Goal: Task Accomplishment & Management: Manage account settings

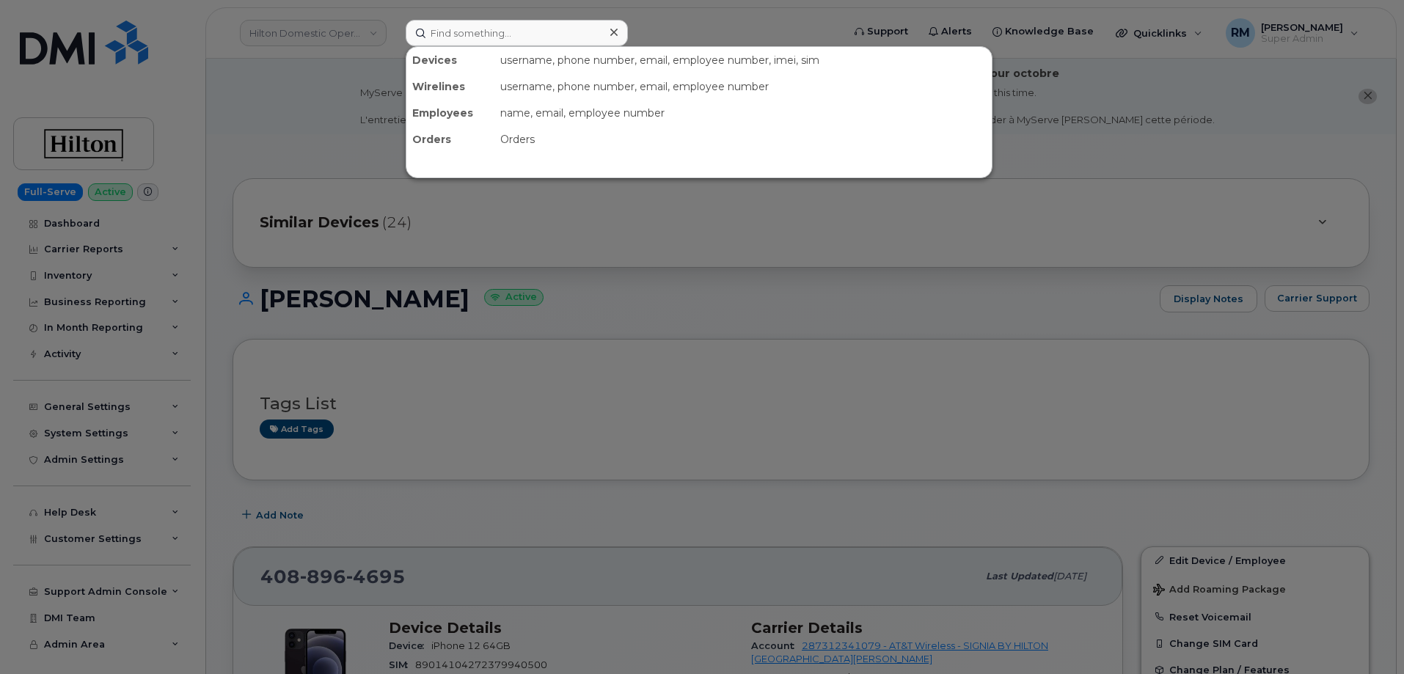
scroll to position [230, 0]
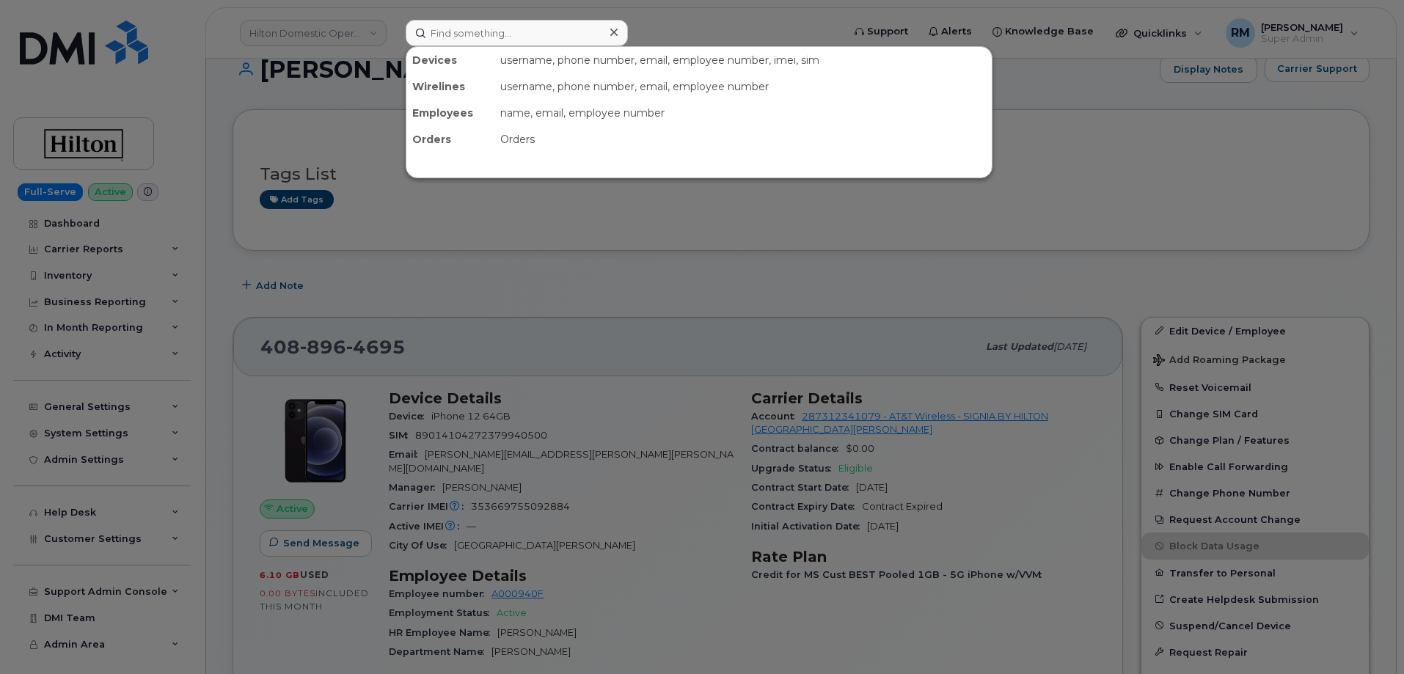
click at [462, 34] on input at bounding box center [517, 33] width 222 height 26
type input "[PHONE_NUMBER]"
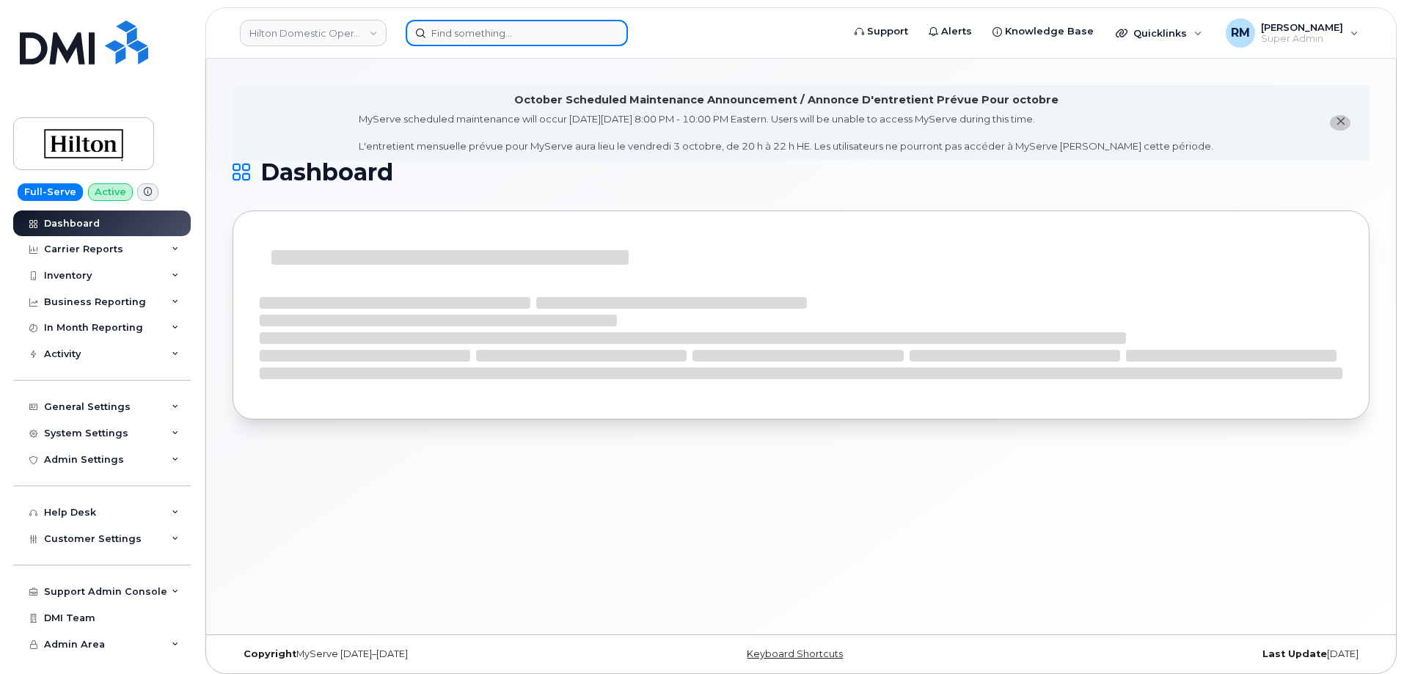
click at [524, 32] on input at bounding box center [517, 33] width 222 height 26
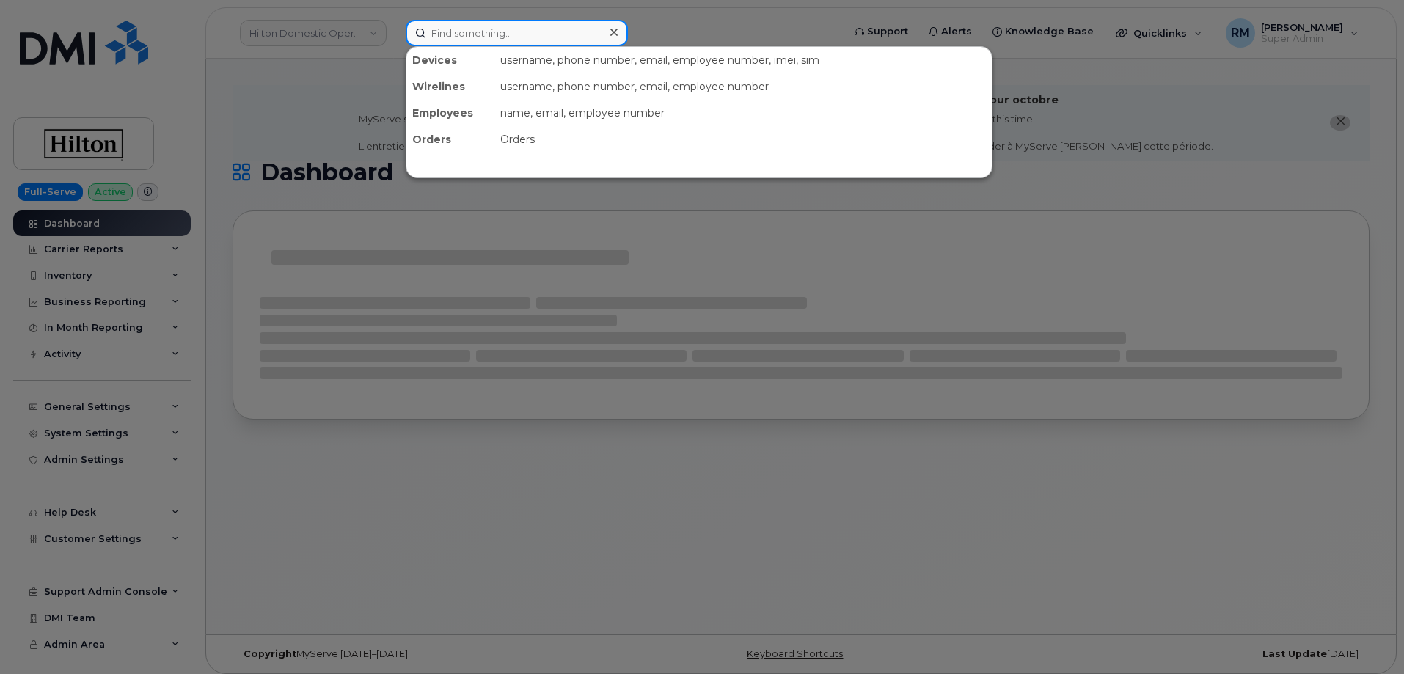
paste input "404-884-5228"
type input "404-884-5228"
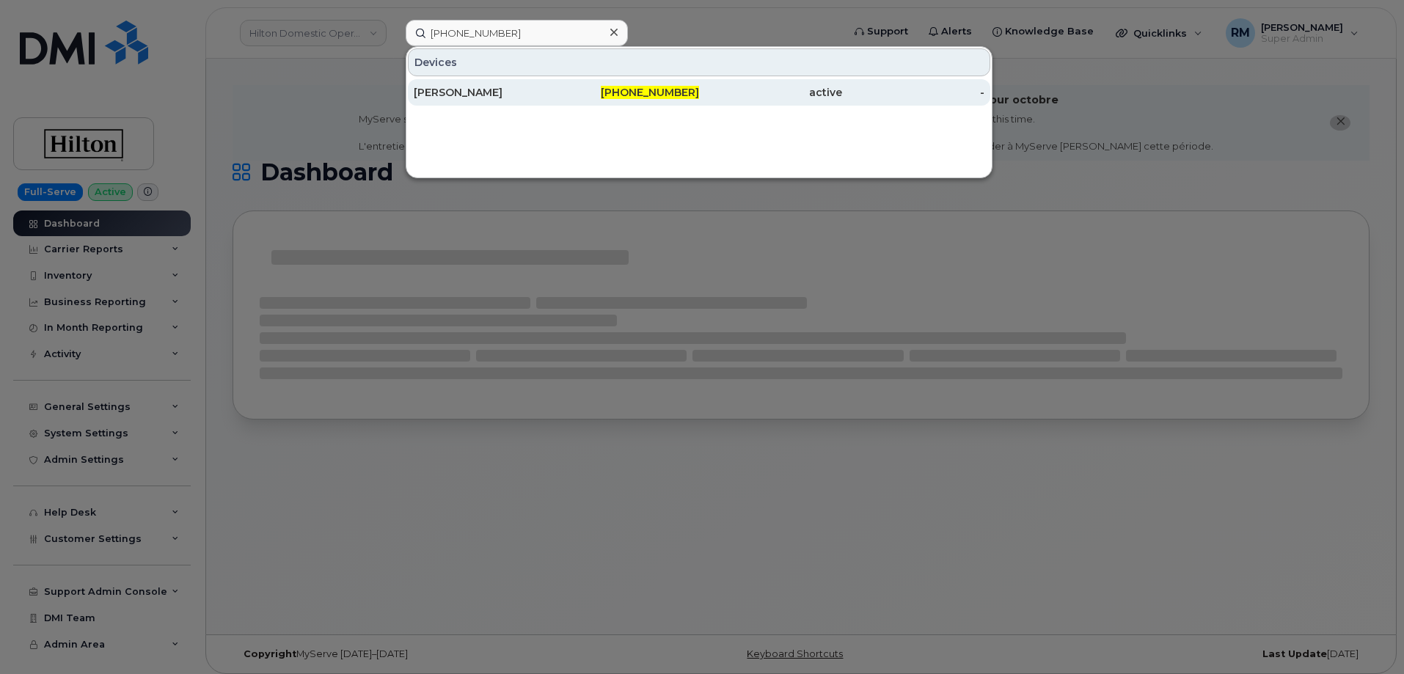
click at [517, 89] on div "[PERSON_NAME]" at bounding box center [485, 92] width 143 height 15
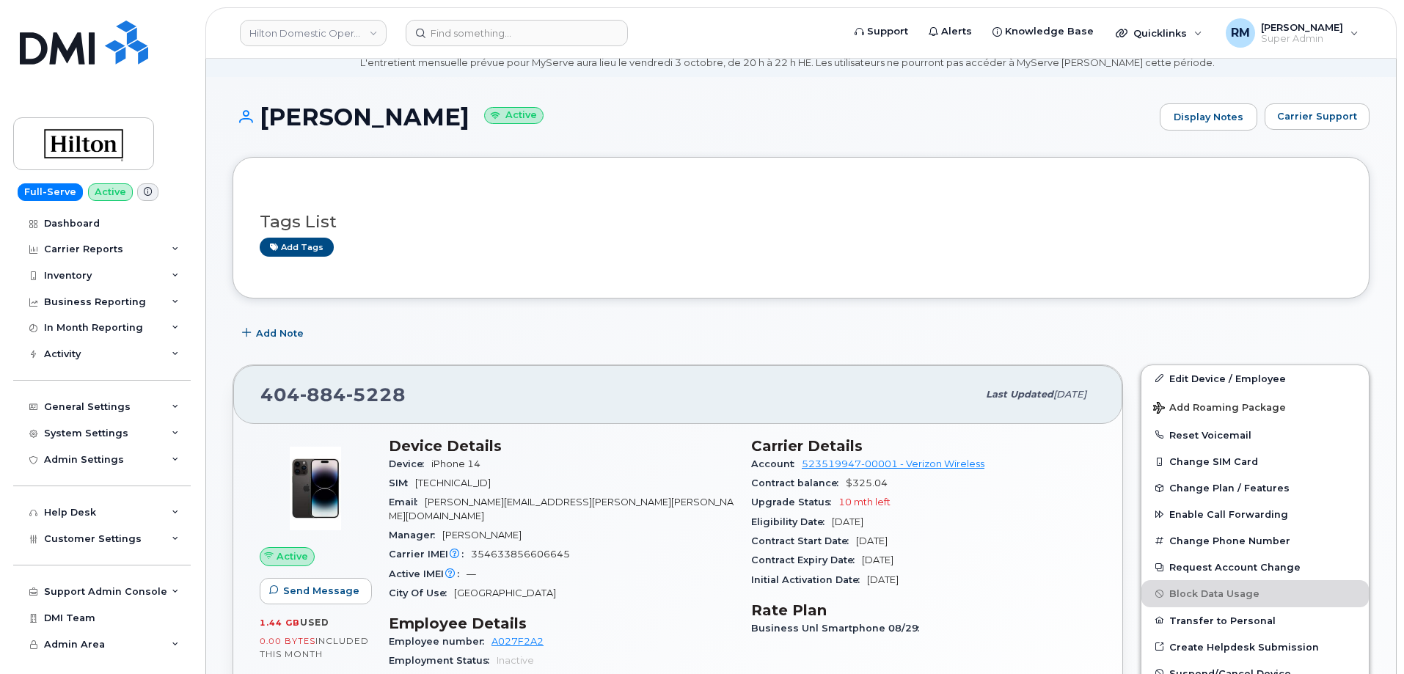
scroll to position [147, 0]
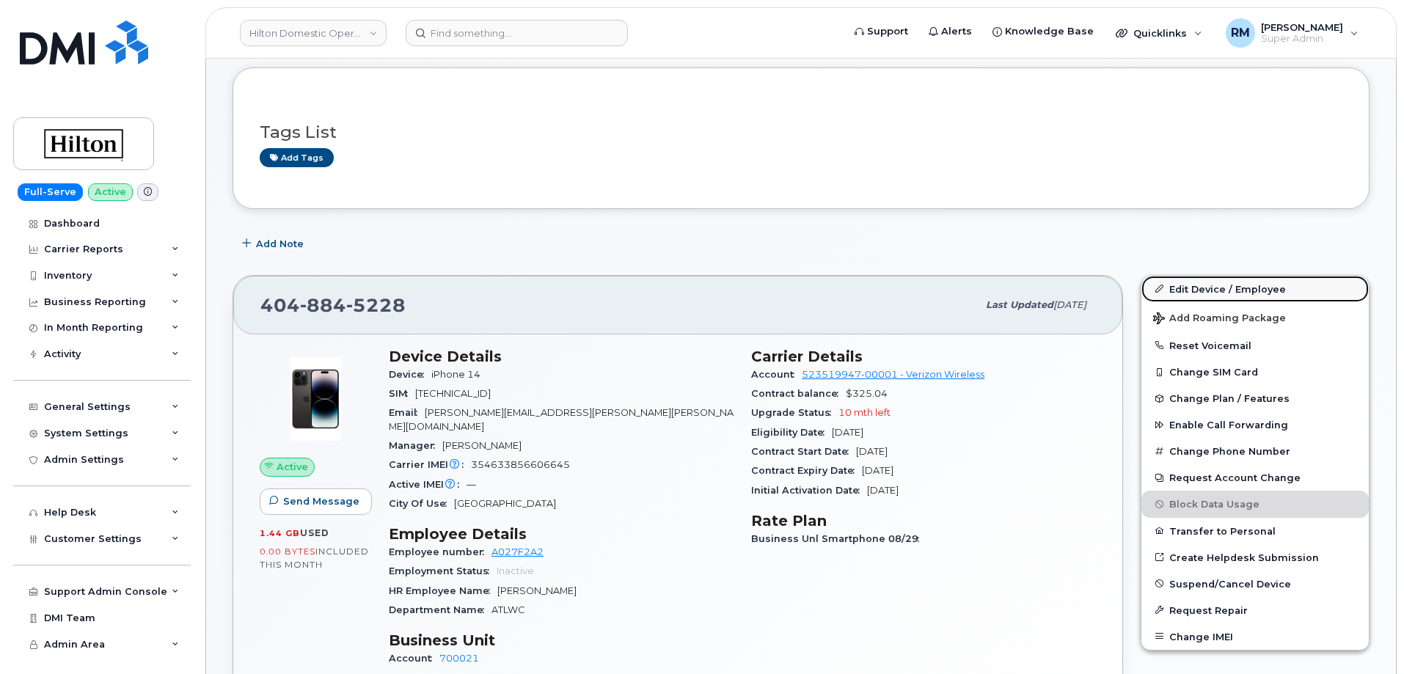
click at [1228, 282] on link "Edit Device / Employee" at bounding box center [1254, 289] width 227 height 26
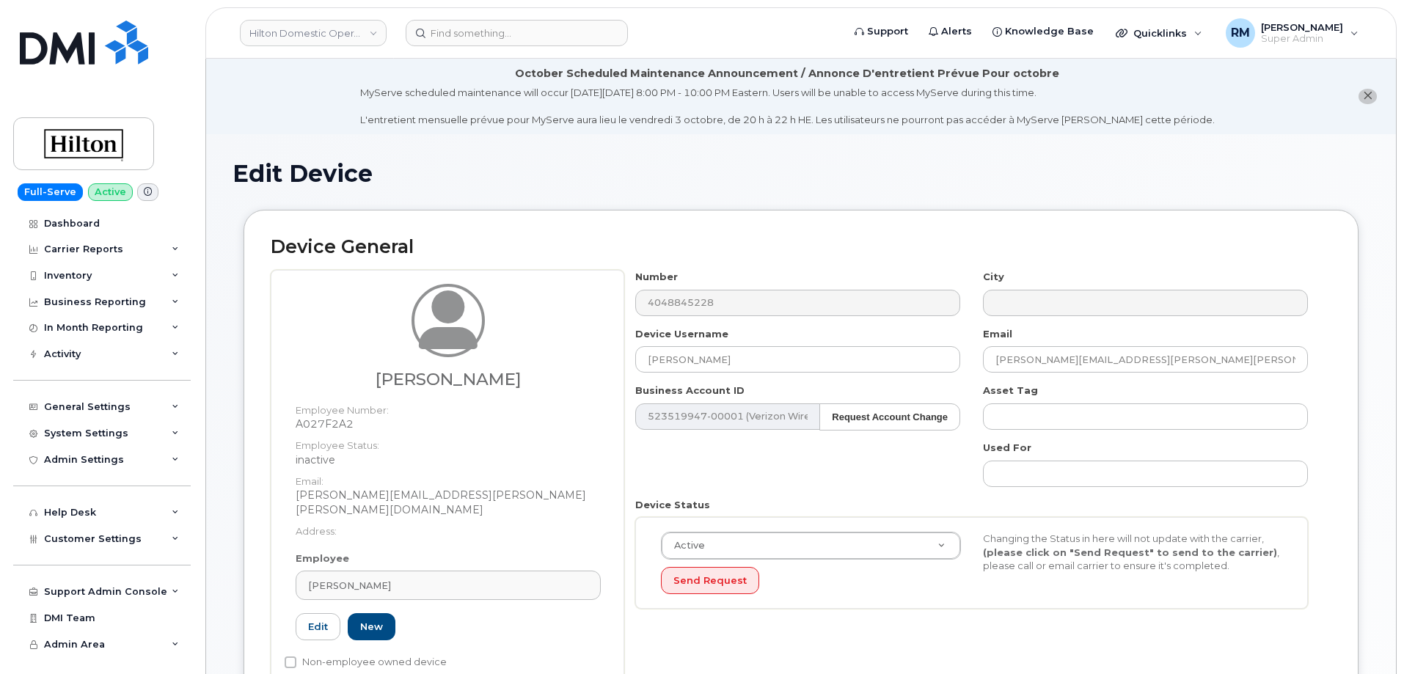
select select "34080331"
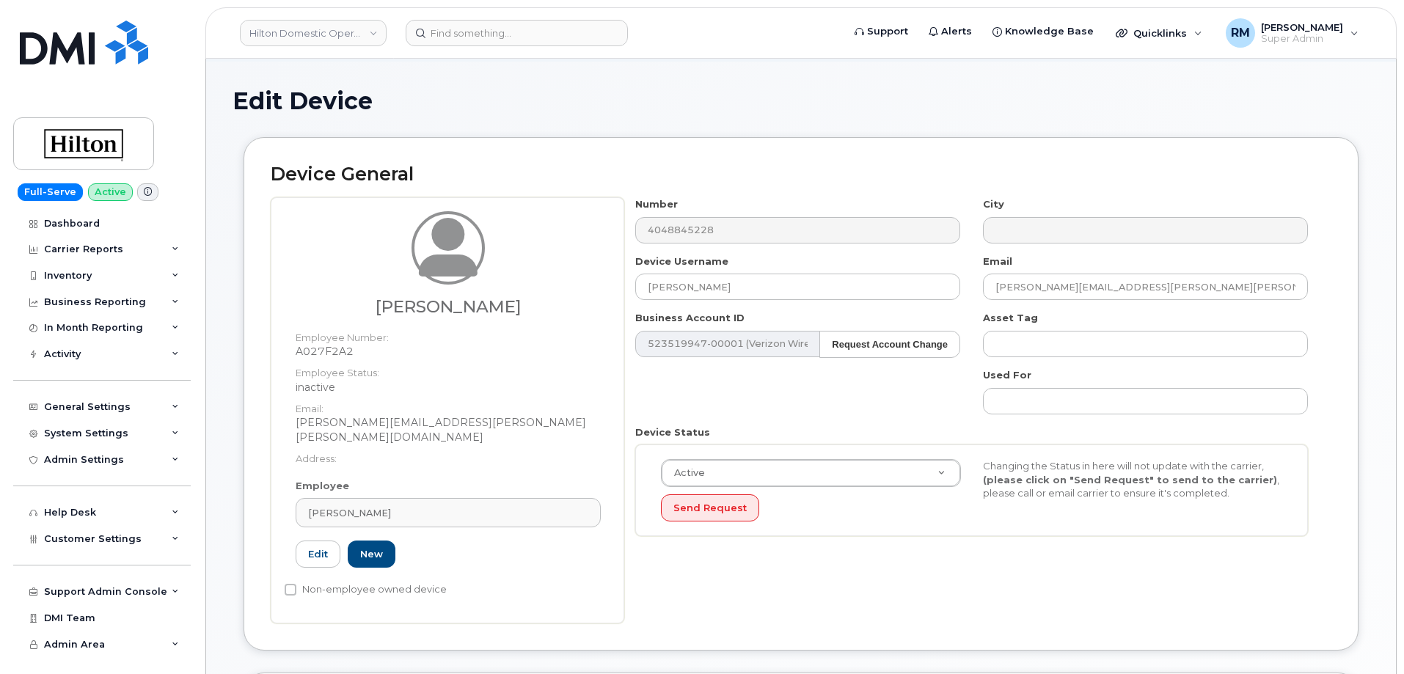
scroll to position [220, 0]
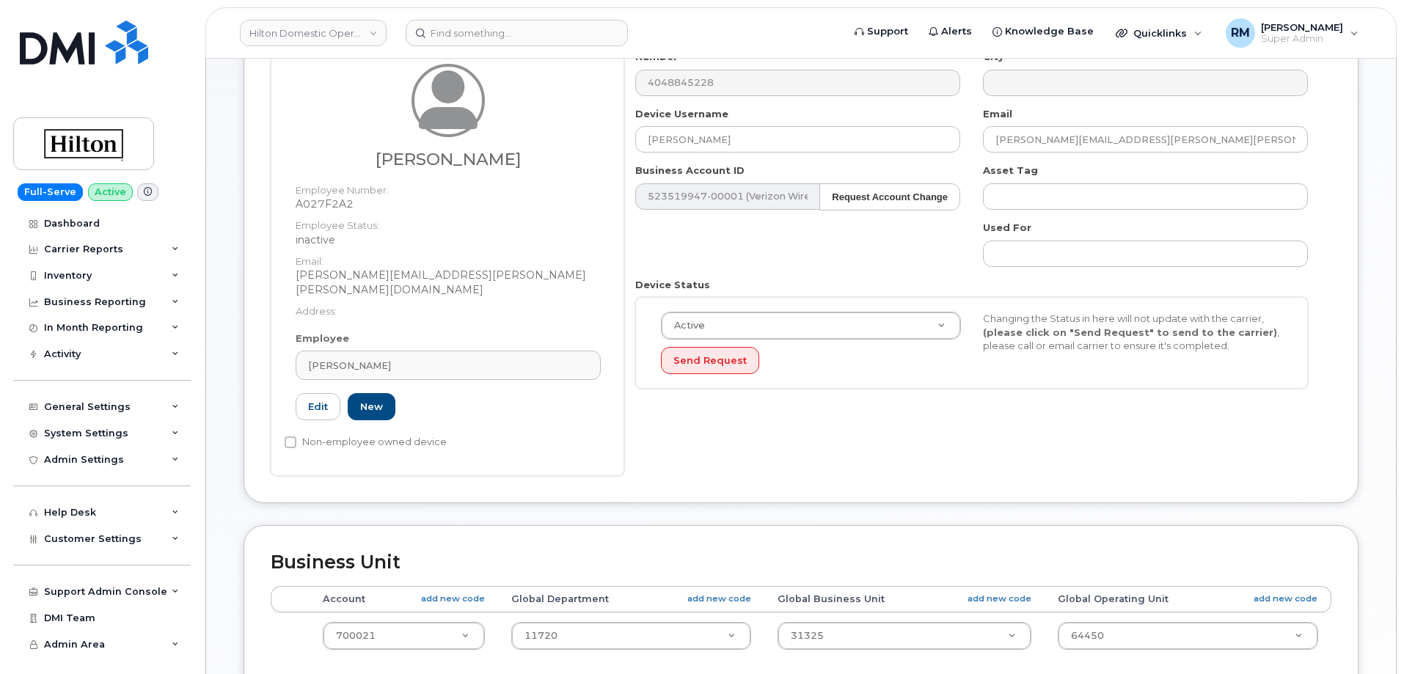
drag, startPoint x: 433, startPoint y: 351, endPoint x: 208, endPoint y: 352, distance: 225.2
click at [208, 352] on div "Edit Device Device General [PERSON_NAME] Employee Number: A027F2A2 Employee Sta…" at bounding box center [801, 541] width 1190 height 1255
click at [322, 393] on link "Edit" at bounding box center [318, 406] width 45 height 27
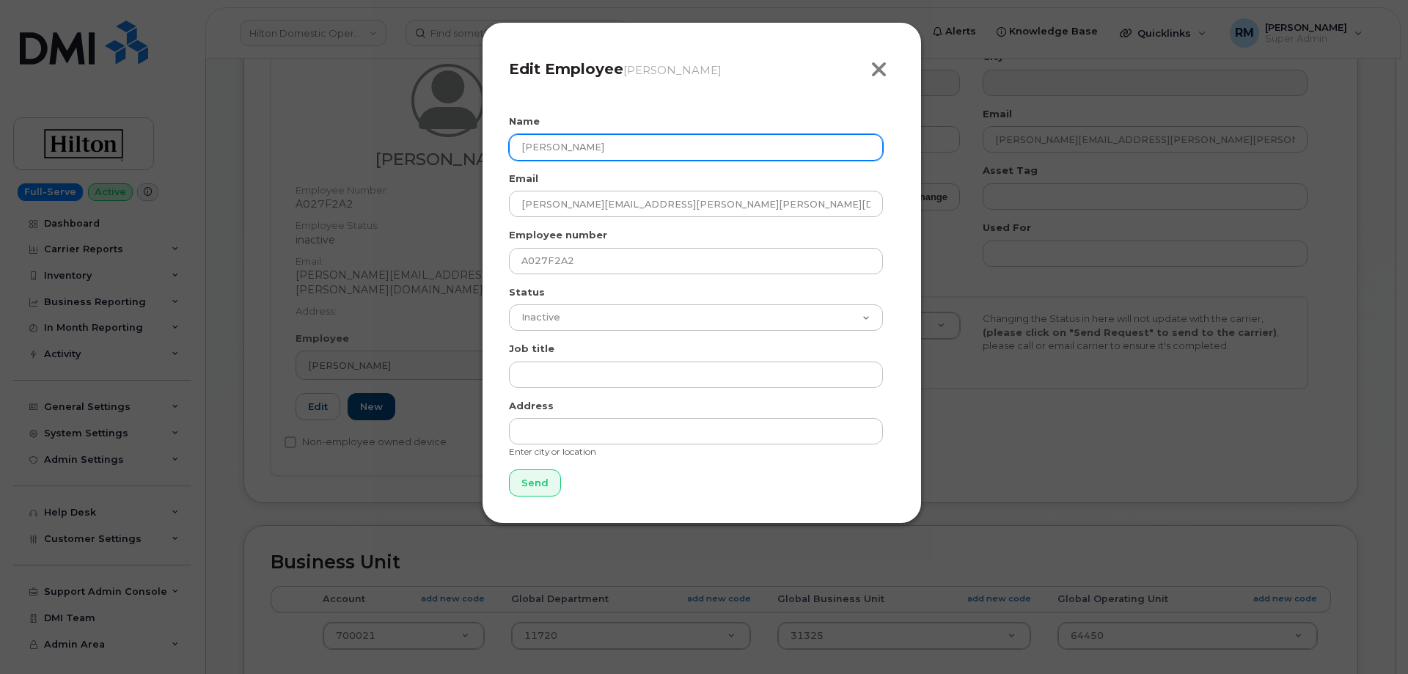
click at [881, 70] on icon "button" at bounding box center [879, 70] width 17 height 22
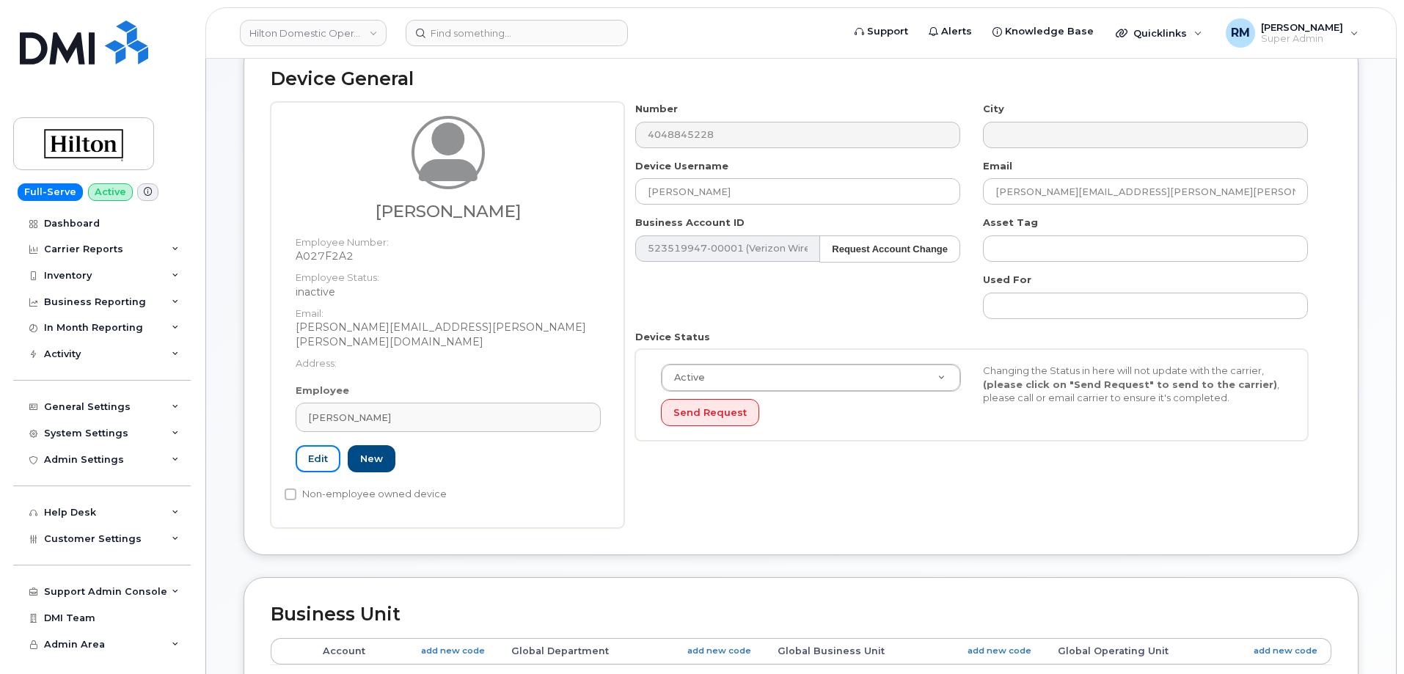
scroll to position [147, 0]
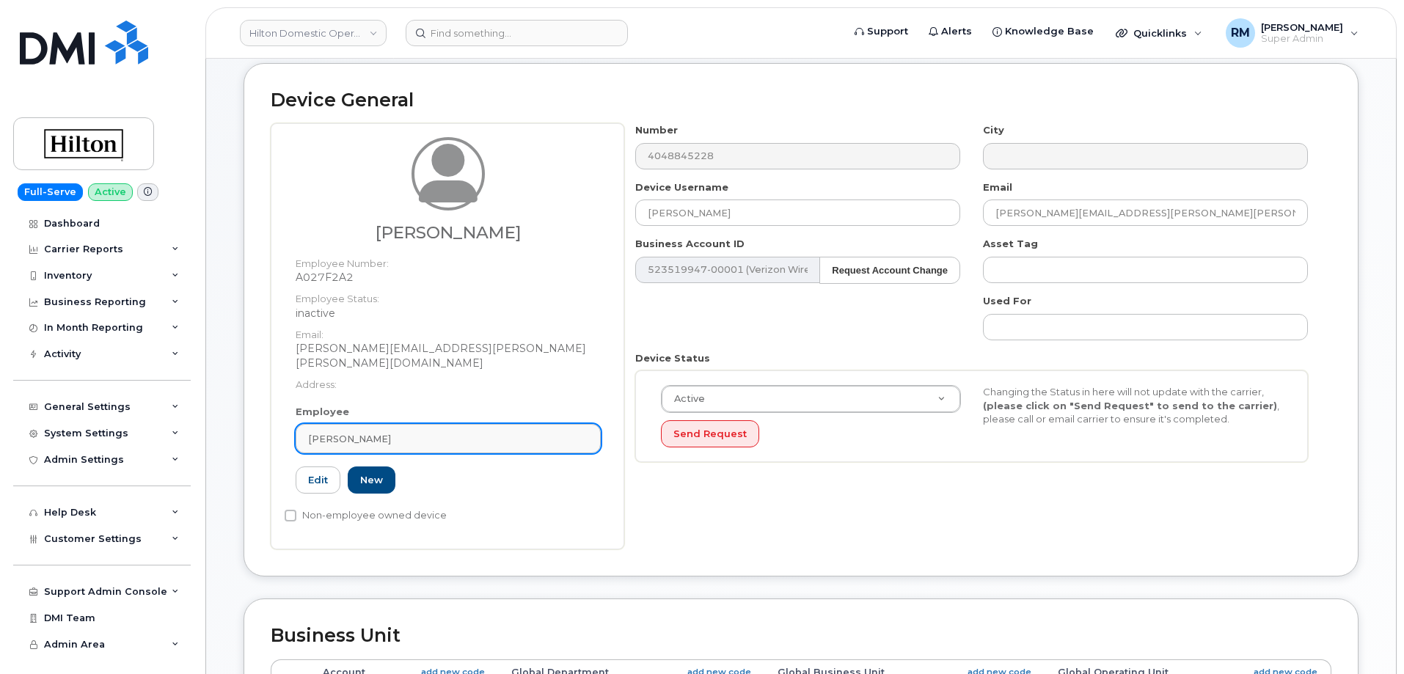
click at [367, 432] on span "[PERSON_NAME]" at bounding box center [349, 439] width 83 height 14
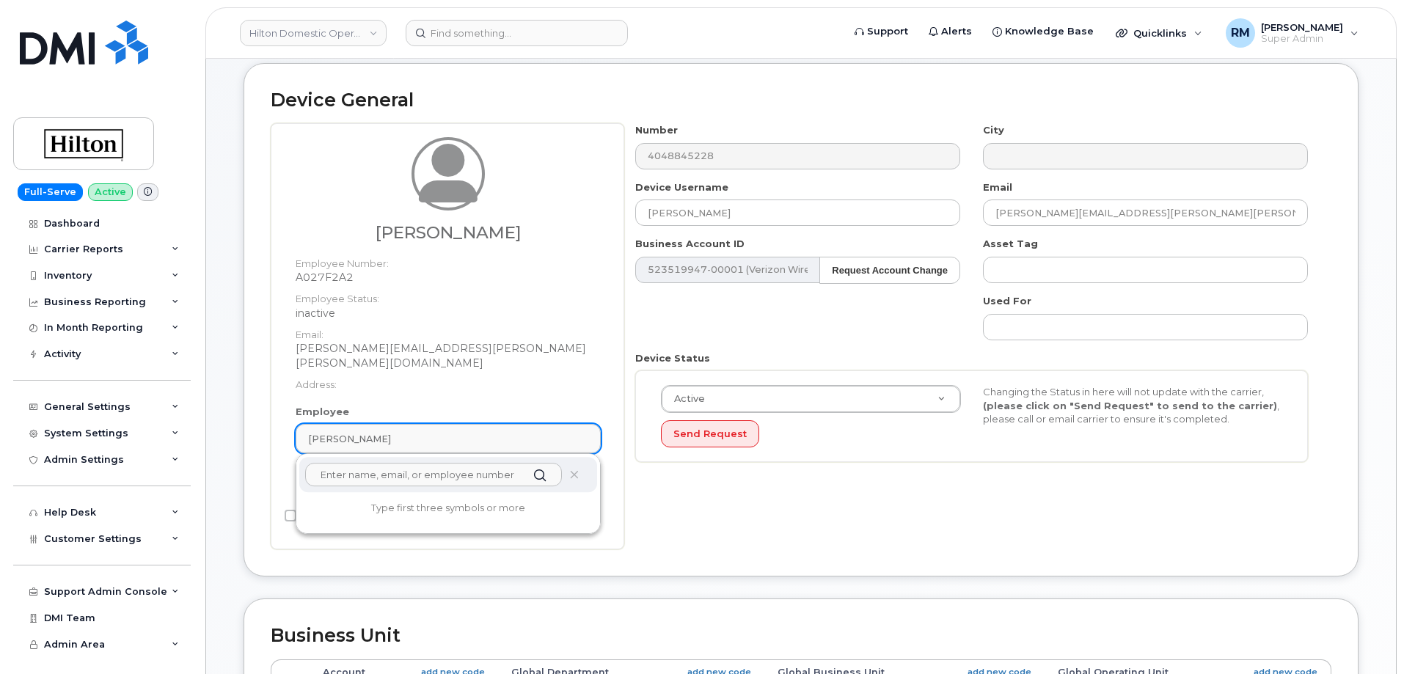
paste input "[PERSON_NAME]"
drag, startPoint x: 395, startPoint y: 464, endPoint x: 296, endPoint y: 463, distance: 99.0
click at [296, 463] on div "[PERSON_NAME] No results found" at bounding box center [448, 493] width 305 height 80
paste input "[PERSON_NAME]"
click at [415, 463] on input "[PERSON_NAME]" at bounding box center [433, 474] width 257 height 23
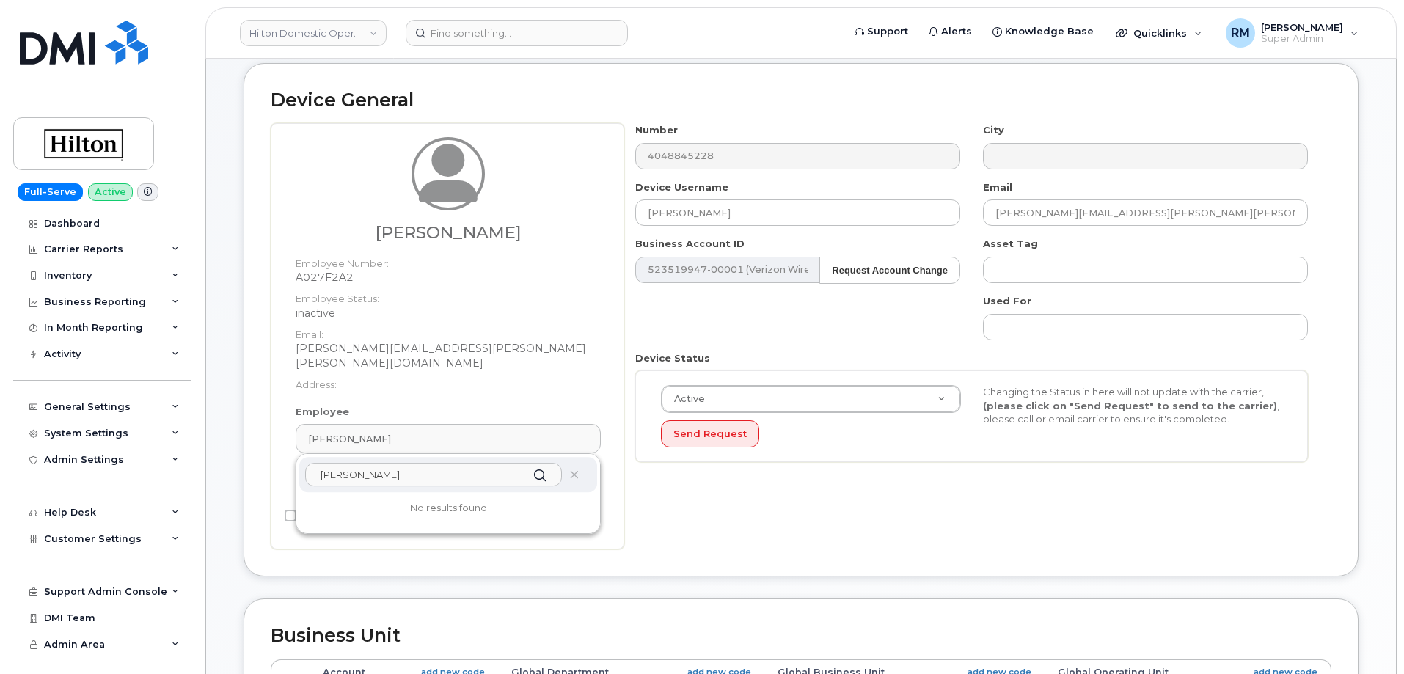
drag, startPoint x: 425, startPoint y: 459, endPoint x: 259, endPoint y: 464, distance: 166.5
click at [259, 464] on div "Device General [PERSON_NAME] Employee Number: A027F2A2 Employee Status: inactiv…" at bounding box center [800, 319] width 1115 height 513
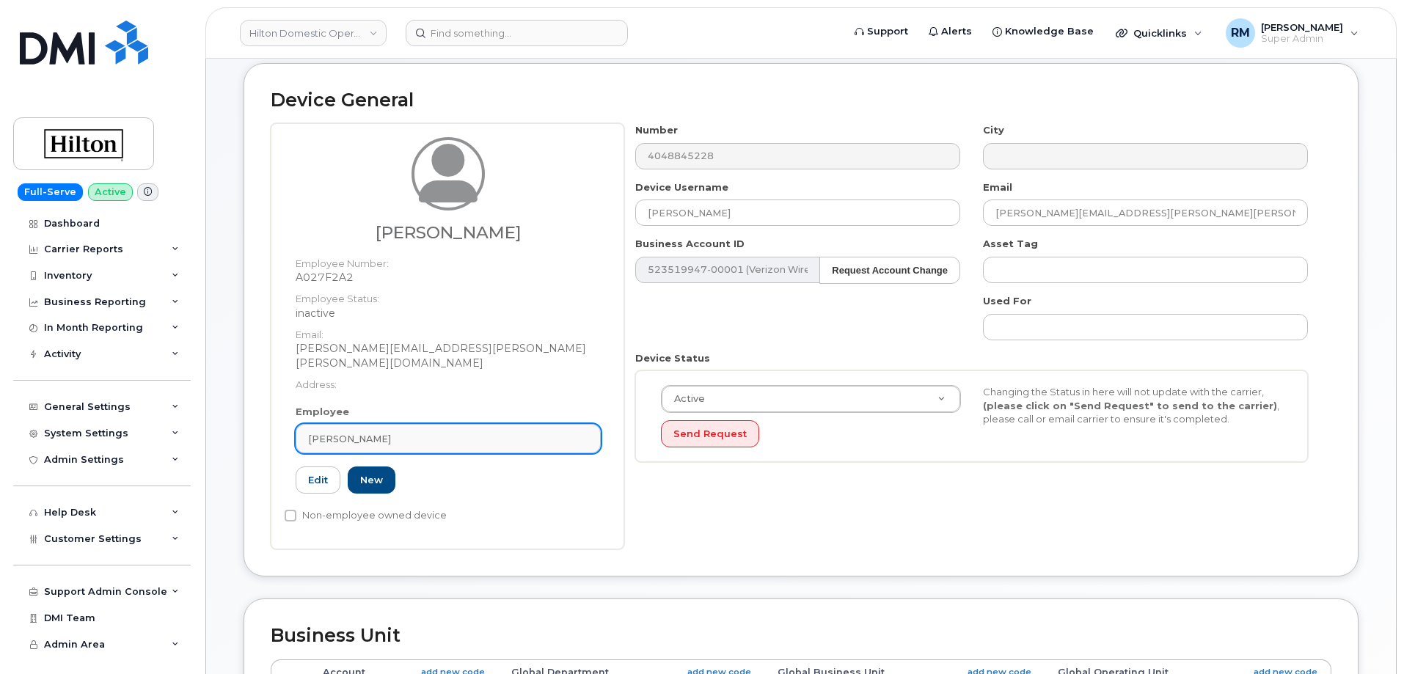
click at [387, 432] on span "[PERSON_NAME]" at bounding box center [349, 439] width 83 height 14
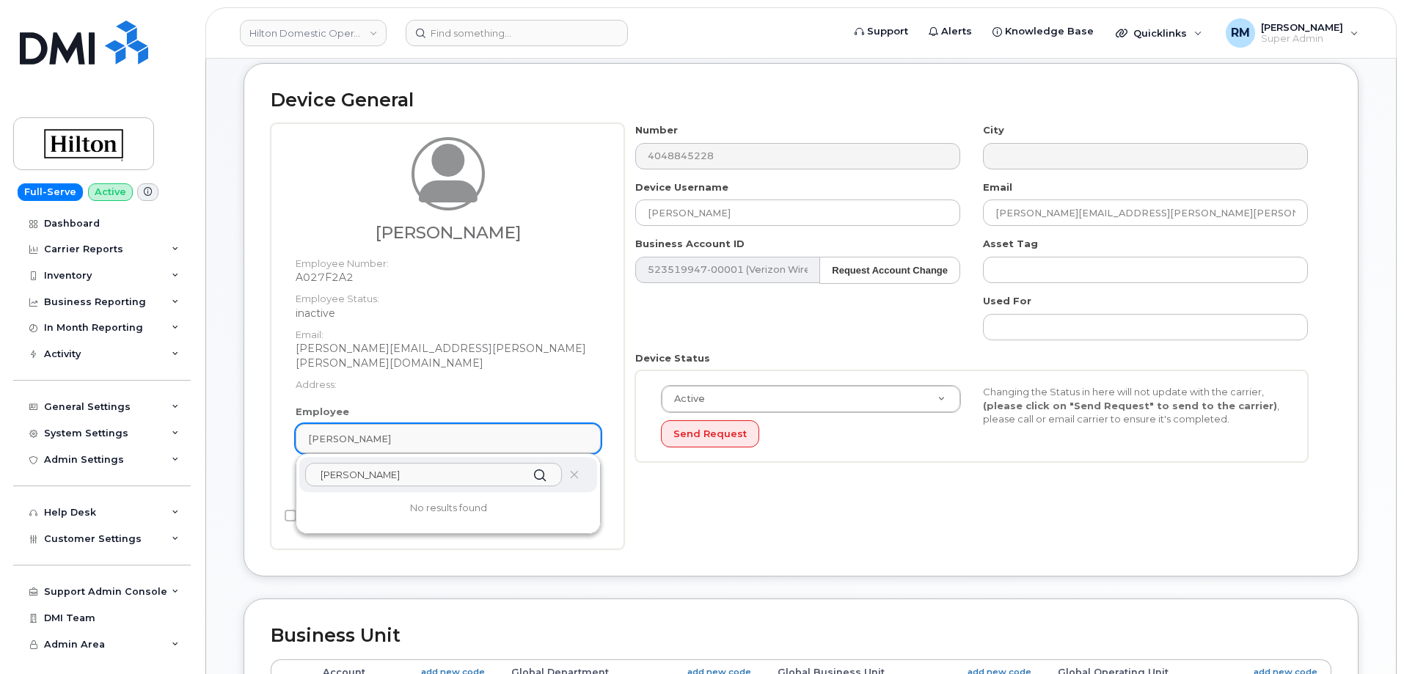
paste input "[PERSON_NAME]"
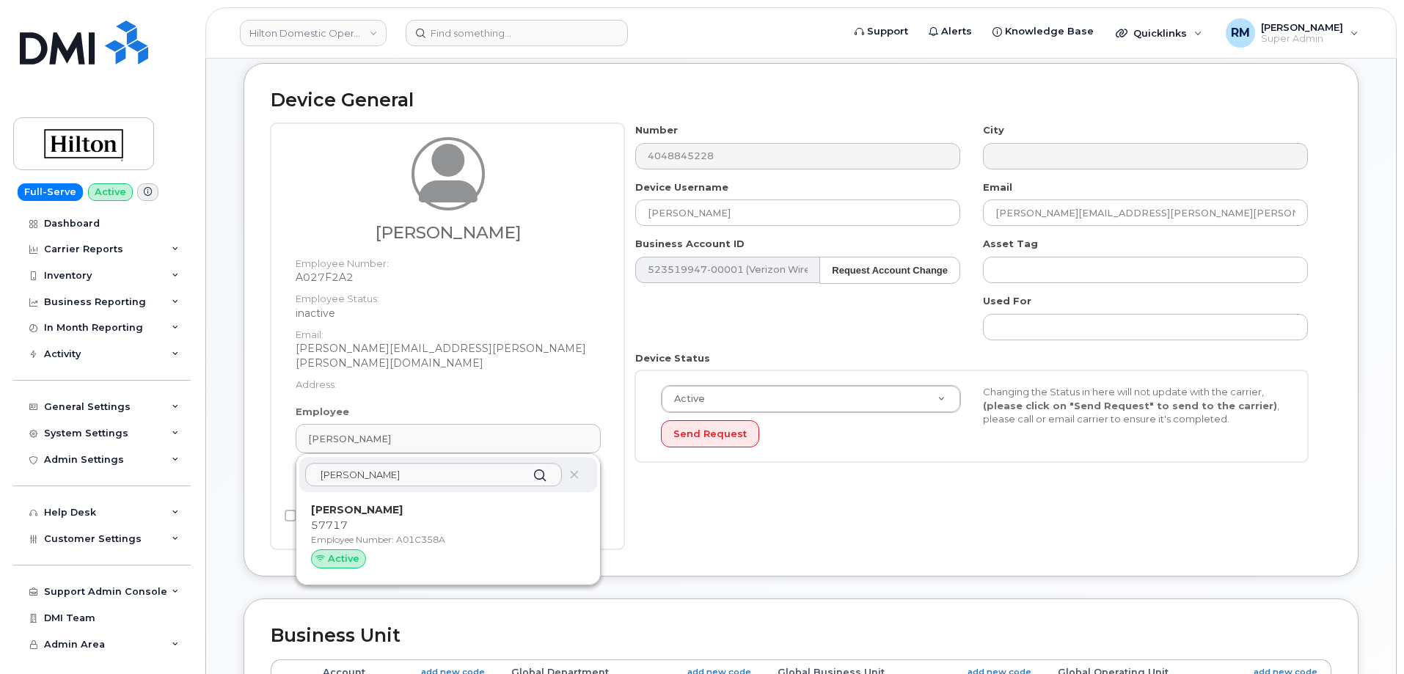
click at [705, 518] on div "Number 4048845228 City Device Username [PERSON_NAME] Email [PERSON_NAME][EMAIL_…" at bounding box center [977, 336] width 707 height 426
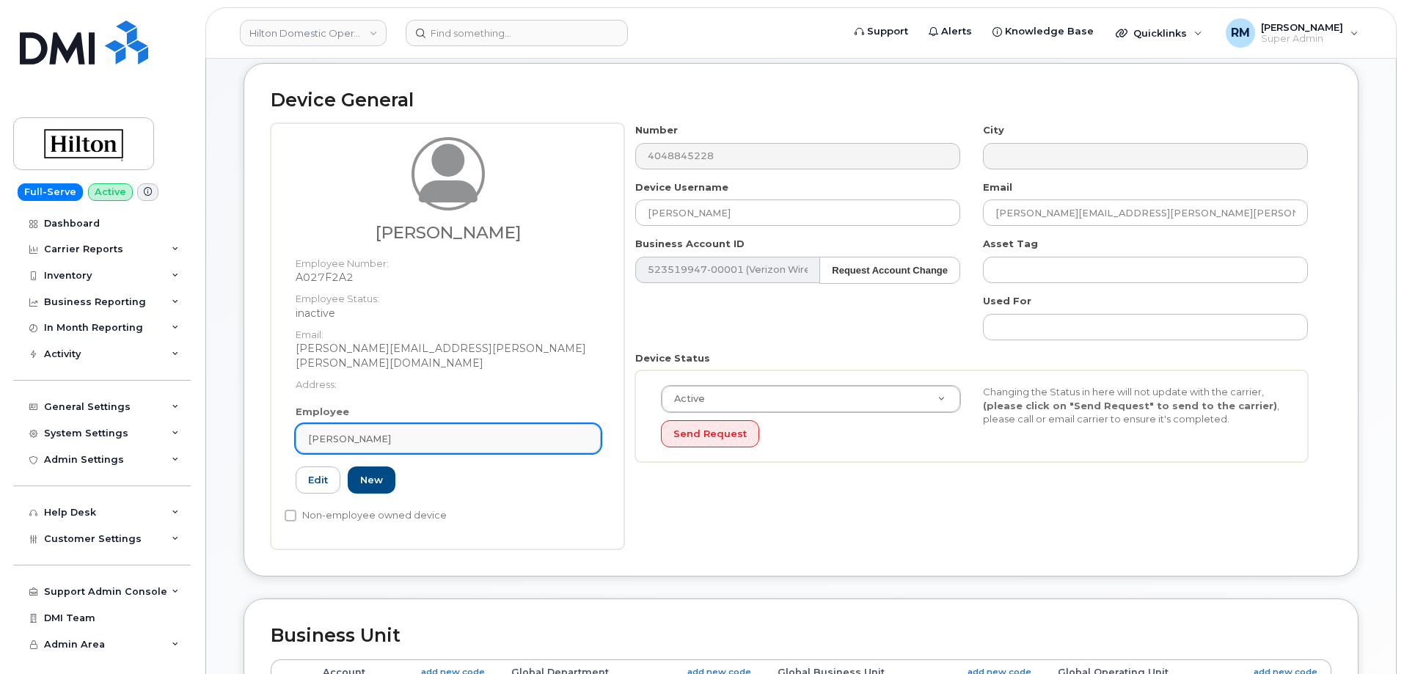
click at [370, 432] on span "[PERSON_NAME]" at bounding box center [349, 439] width 83 height 14
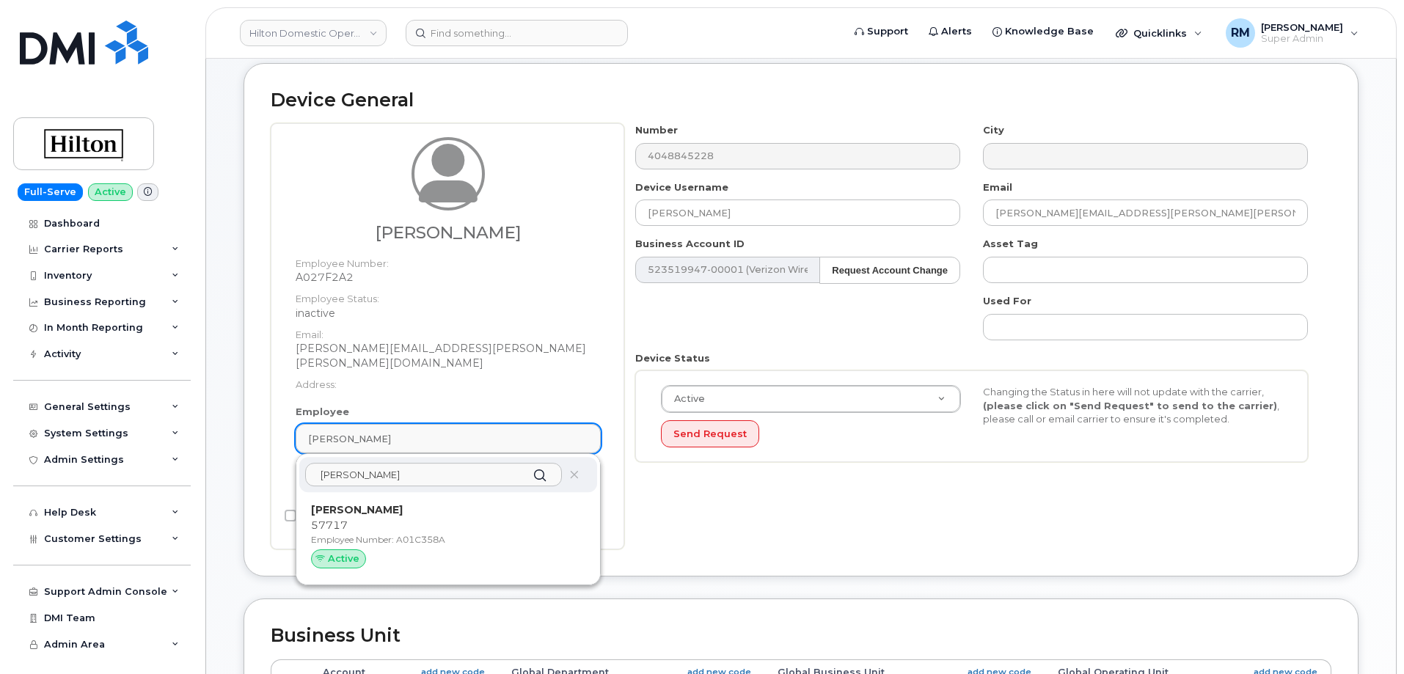
paste input "[PERSON_NAME]"
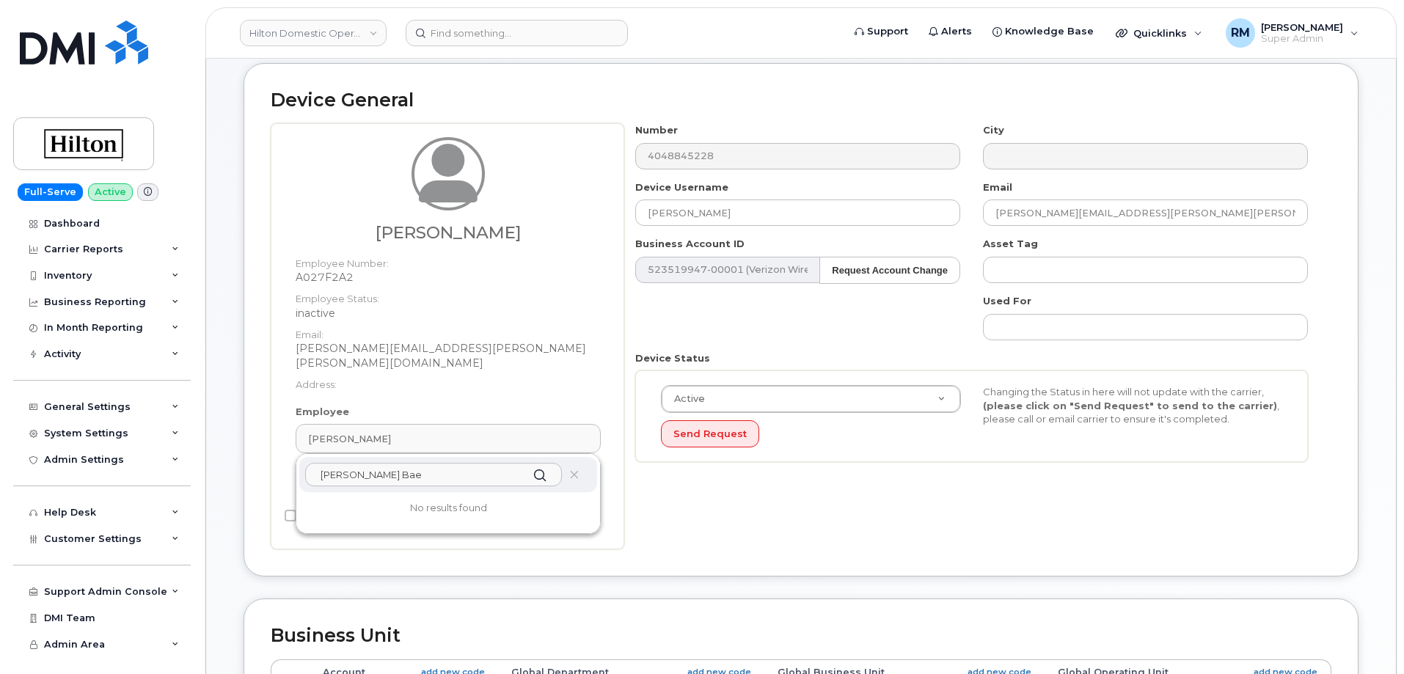
drag, startPoint x: 480, startPoint y: 462, endPoint x: 215, endPoint y: 468, distance: 265.6
click at [215, 468] on div "Edit Device Device General [PERSON_NAME] Employee Number: A027F2A2 Employee Sta…" at bounding box center [801, 615] width 1190 height 1255
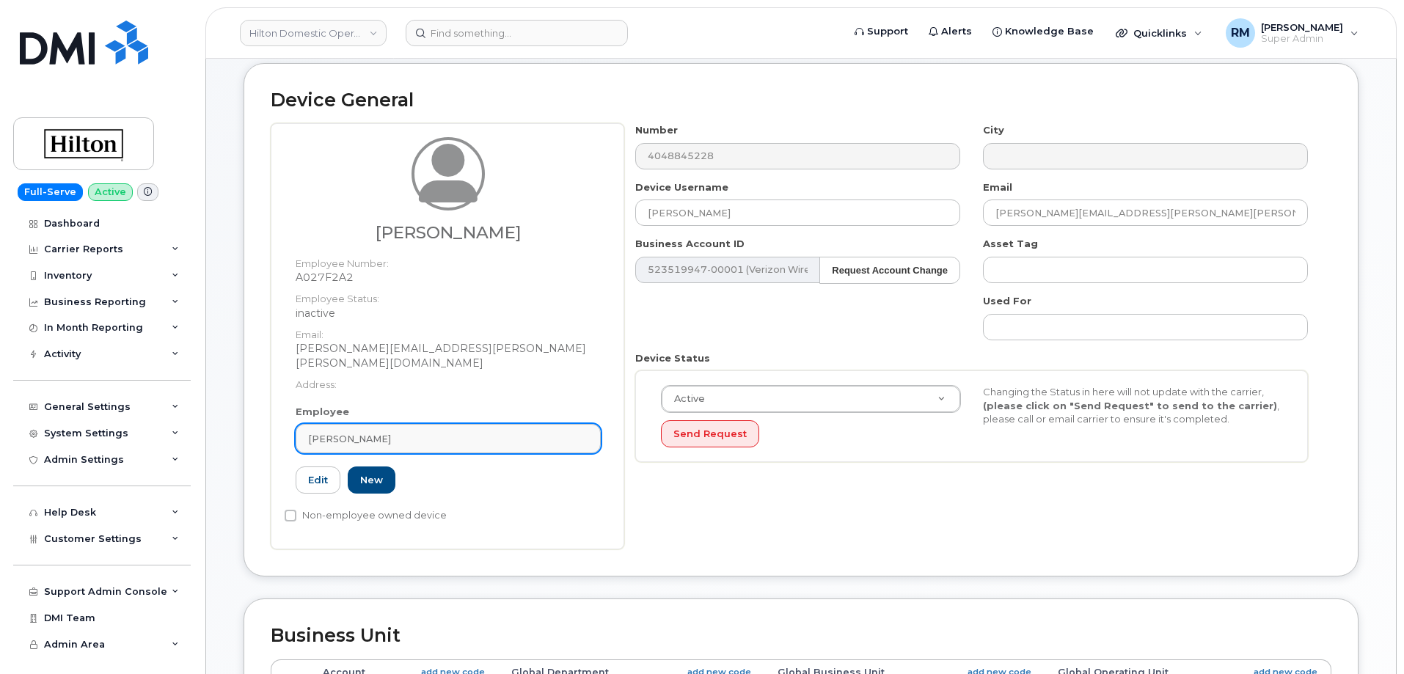
click at [382, 432] on span "[PERSON_NAME]" at bounding box center [349, 439] width 83 height 14
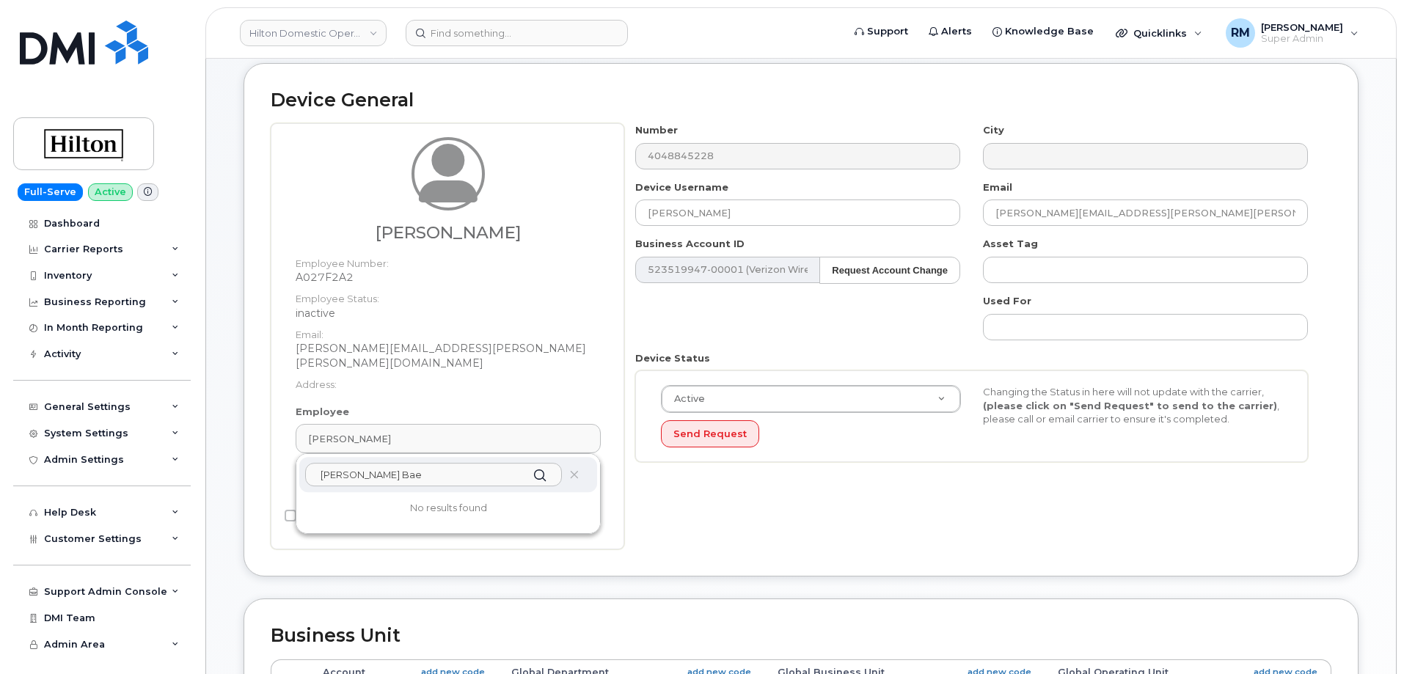
paste input "text"
drag, startPoint x: 398, startPoint y: 455, endPoint x: 272, endPoint y: 469, distance: 127.0
click at [272, 469] on div "[PERSON_NAME] Employee Number: A027F2A2 Employee Status: inactive Email: [PERSO…" at bounding box center [448, 336] width 354 height 426
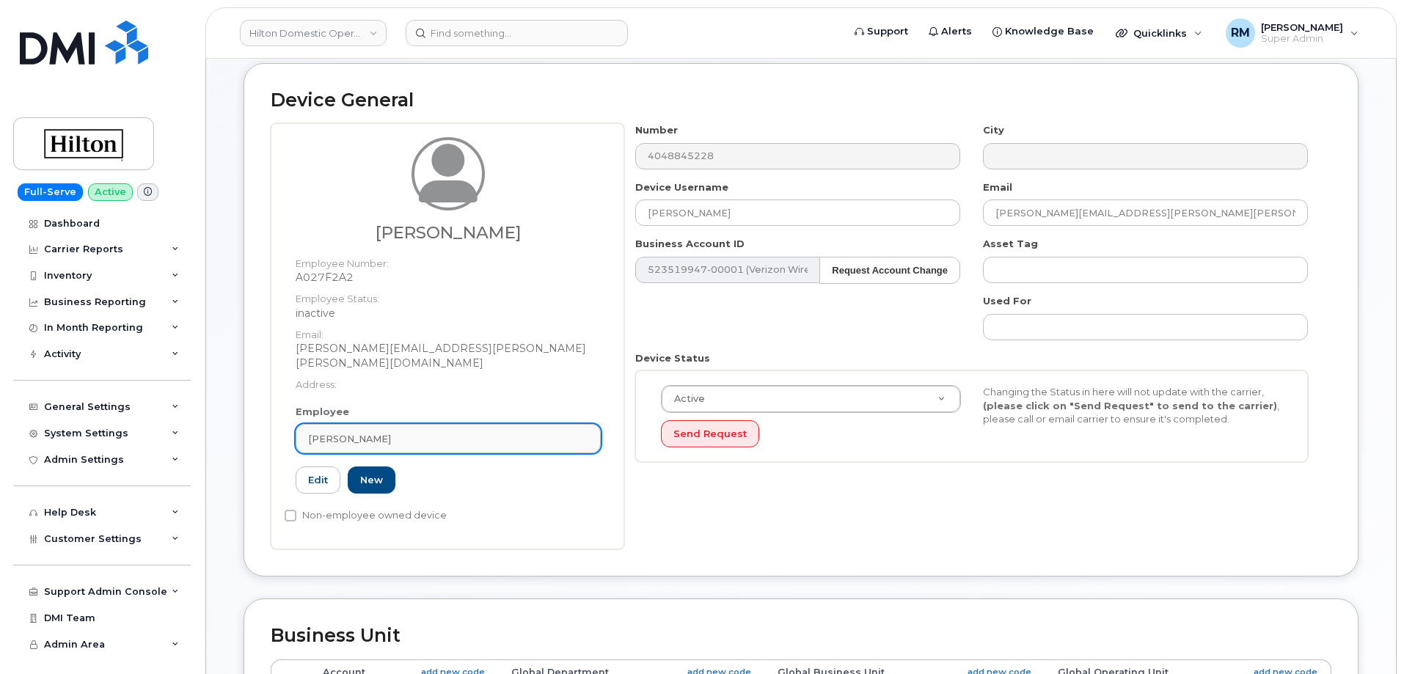
click at [382, 432] on span "[PERSON_NAME]" at bounding box center [349, 439] width 83 height 14
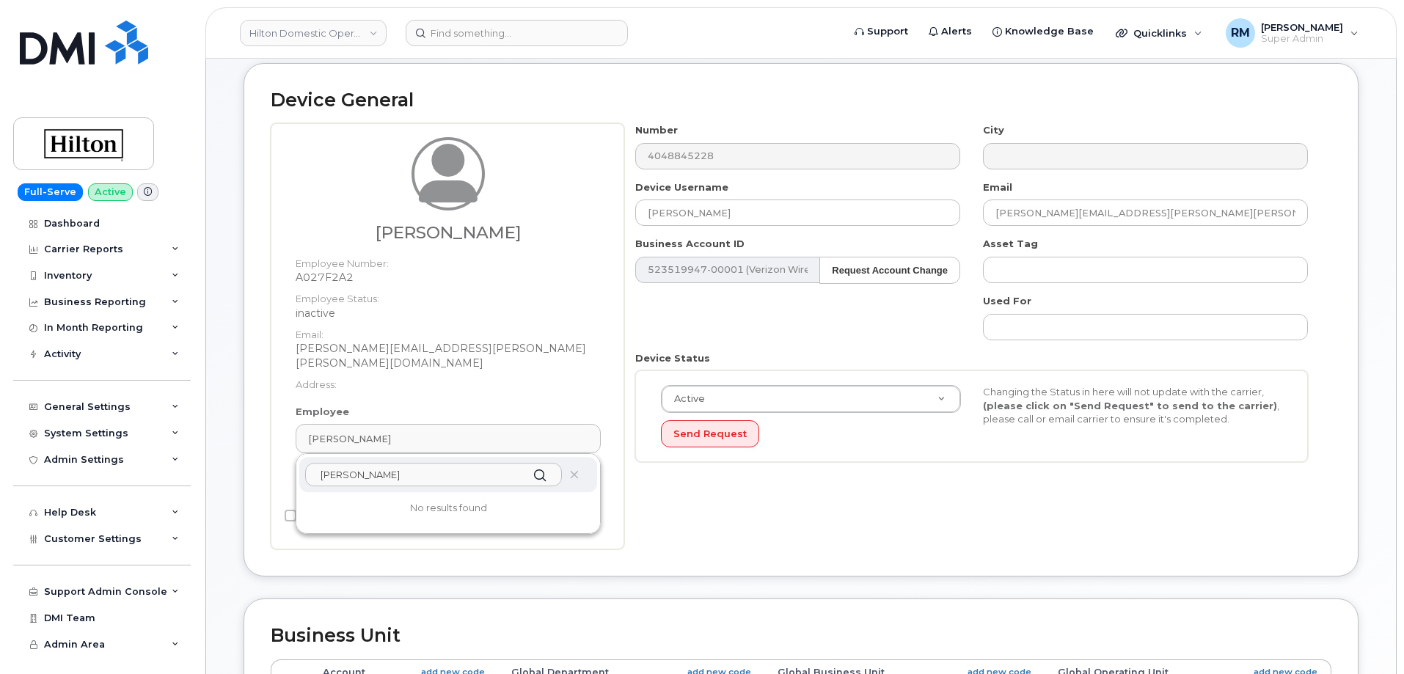
paste input "[PERSON_NAME]"
drag, startPoint x: 386, startPoint y: 462, endPoint x: 291, endPoint y: 466, distance: 94.7
click at [291, 466] on div "Employee [PERSON_NAME] [PERSON_NAME] No results found A027F2A2 Edit New" at bounding box center [448, 456] width 327 height 102
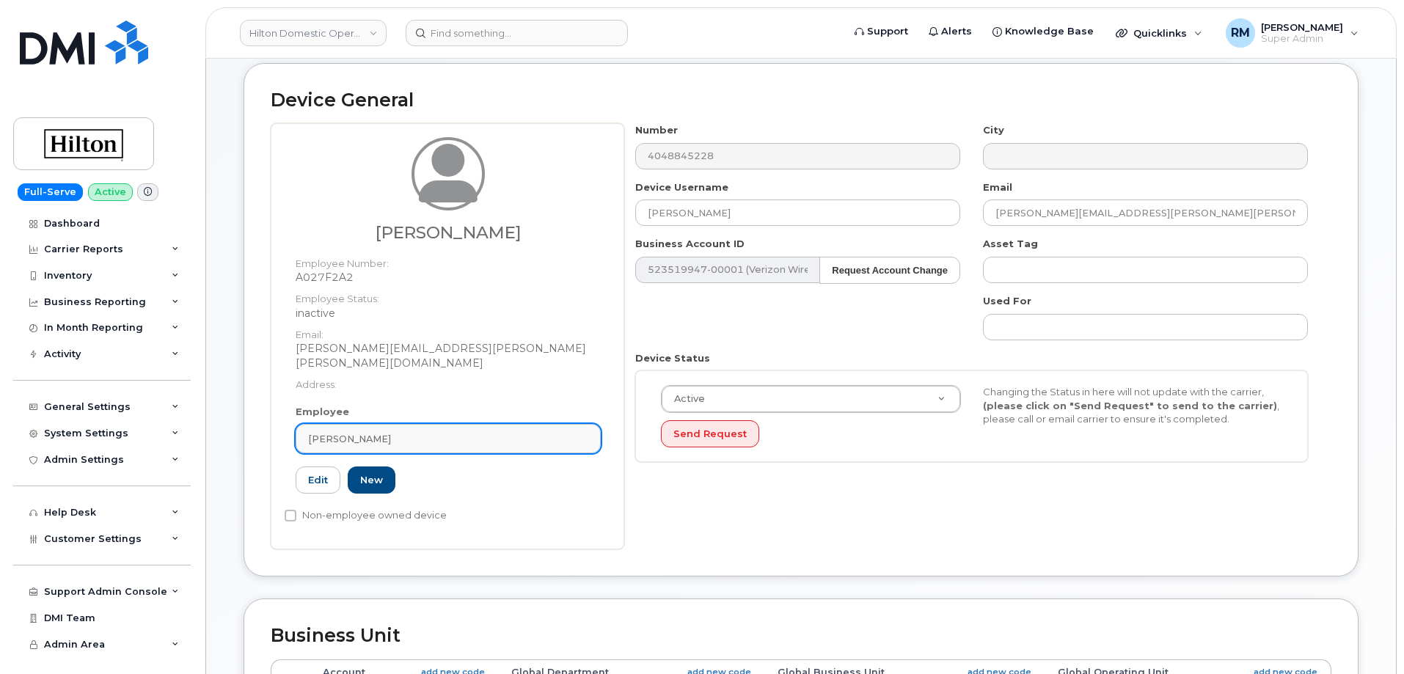
click at [370, 432] on span "[PERSON_NAME]" at bounding box center [349, 439] width 83 height 14
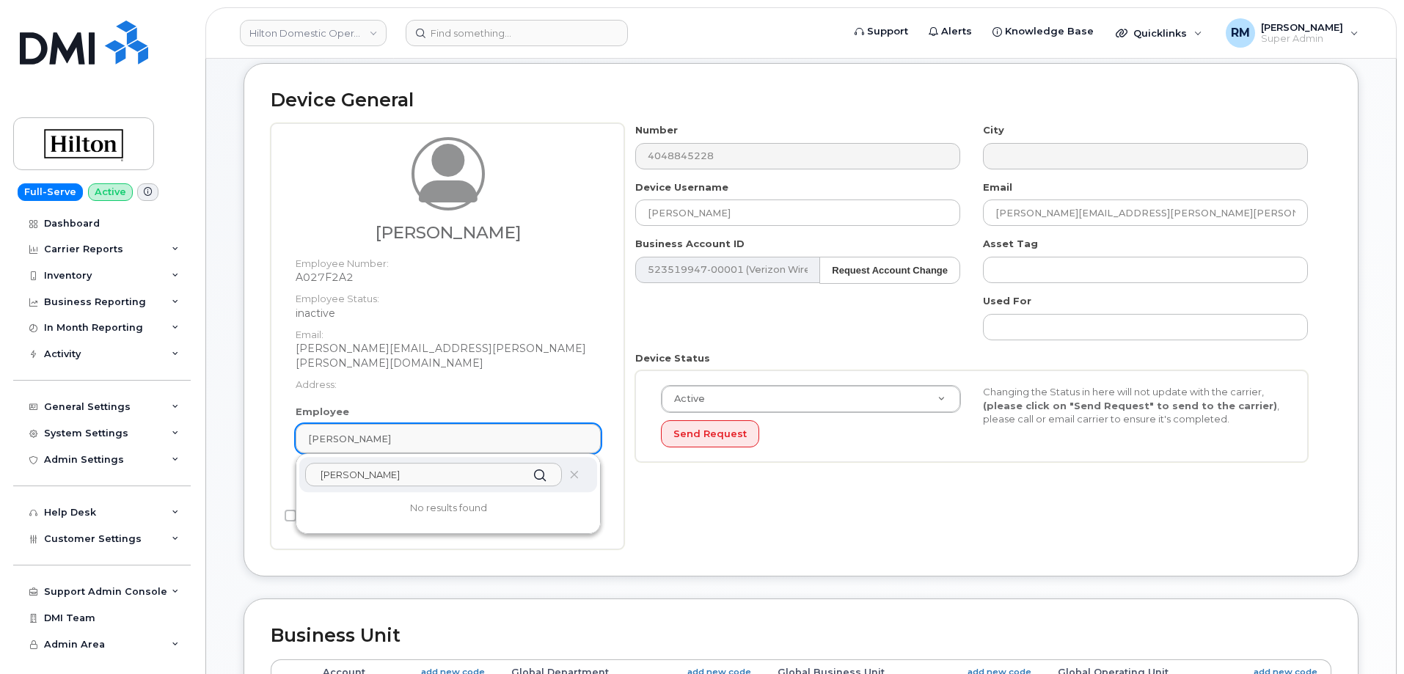
paste input "[PERSON_NAME]"
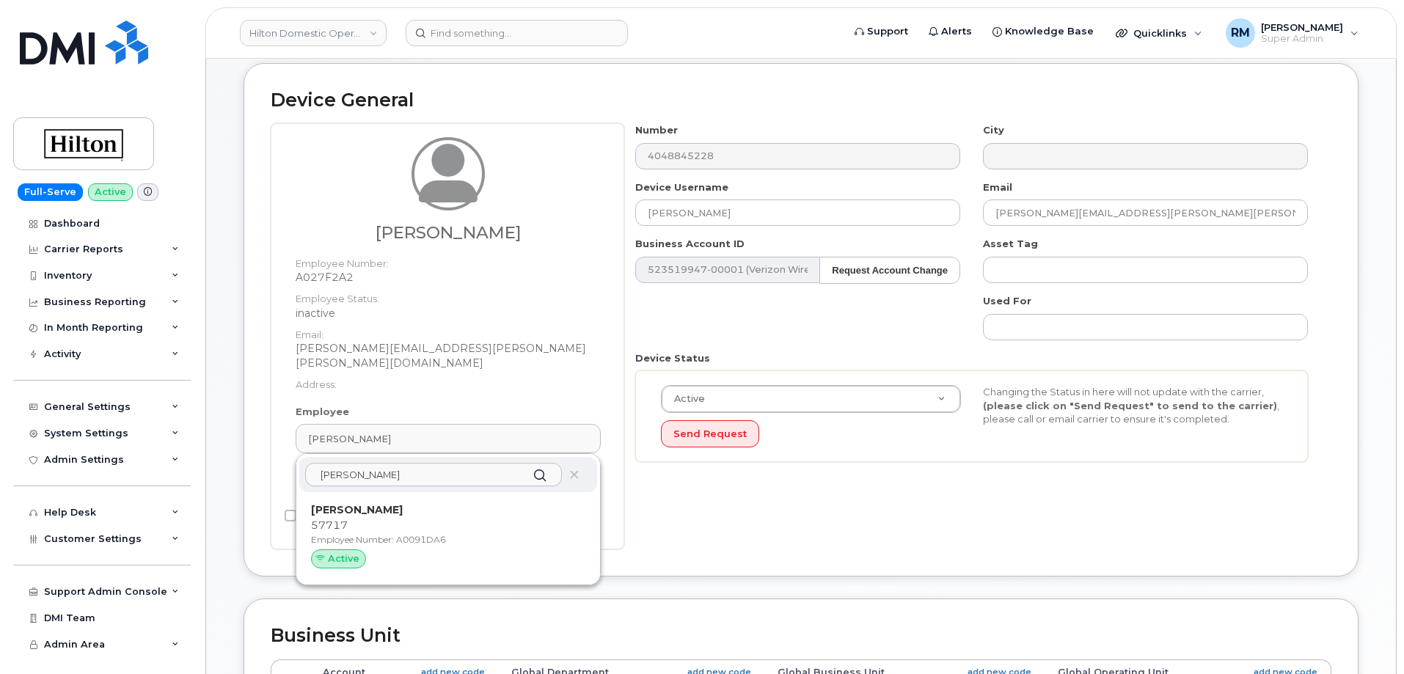
drag, startPoint x: 384, startPoint y: 461, endPoint x: 298, endPoint y: 466, distance: 86.7
click at [298, 466] on div "[PERSON_NAME] [PERSON_NAME] 57717 Employee Number: A0091DA6 Active" at bounding box center [448, 519] width 304 height 130
paste input "[PERSON_NAME]"
drag, startPoint x: 373, startPoint y: 455, endPoint x: 318, endPoint y: 466, distance: 56.0
click at [318, 466] on input "[PERSON_NAME]" at bounding box center [433, 474] width 257 height 23
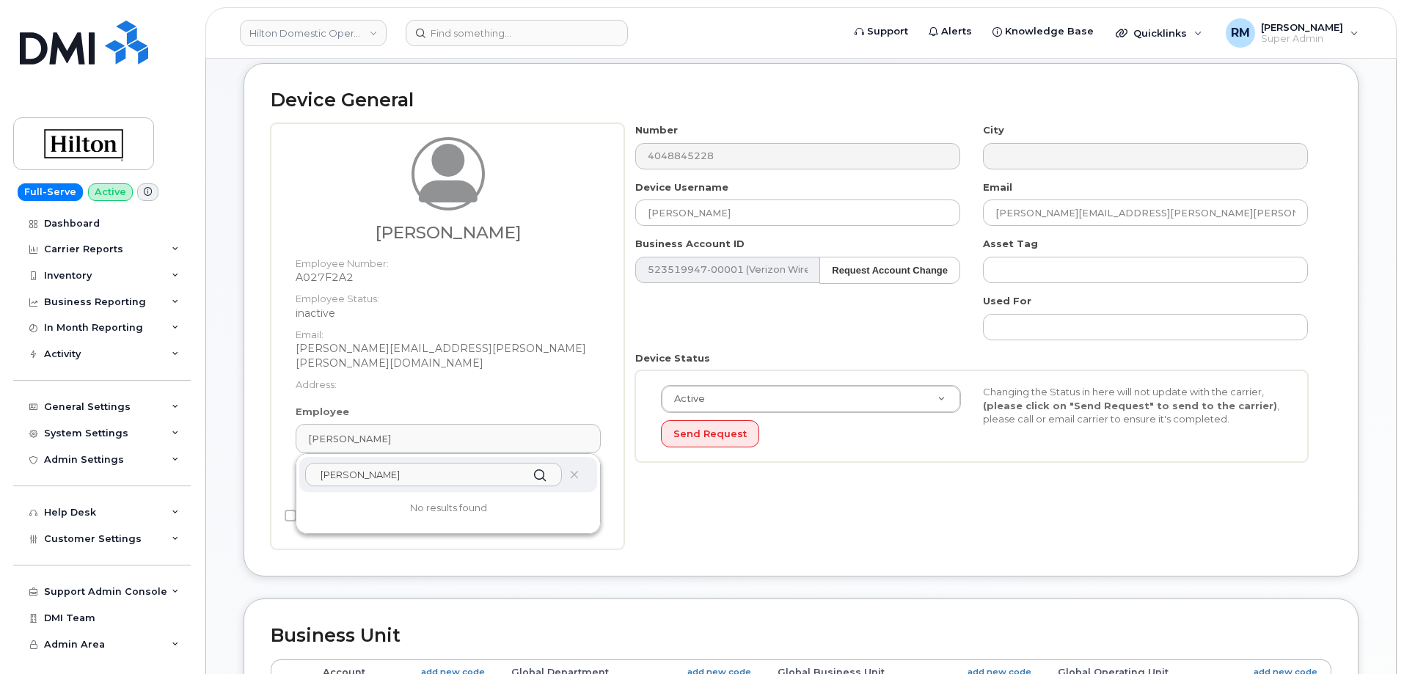
paste input "[PERSON_NAME]"
drag, startPoint x: 401, startPoint y: 457, endPoint x: 308, endPoint y: 466, distance: 93.6
click at [308, 466] on input "[PERSON_NAME]" at bounding box center [433, 474] width 257 height 23
paste input "[PERSON_NAME] [PERSON_NAME]-Sim"
drag, startPoint x: 403, startPoint y: 460, endPoint x: 318, endPoint y: 464, distance: 85.2
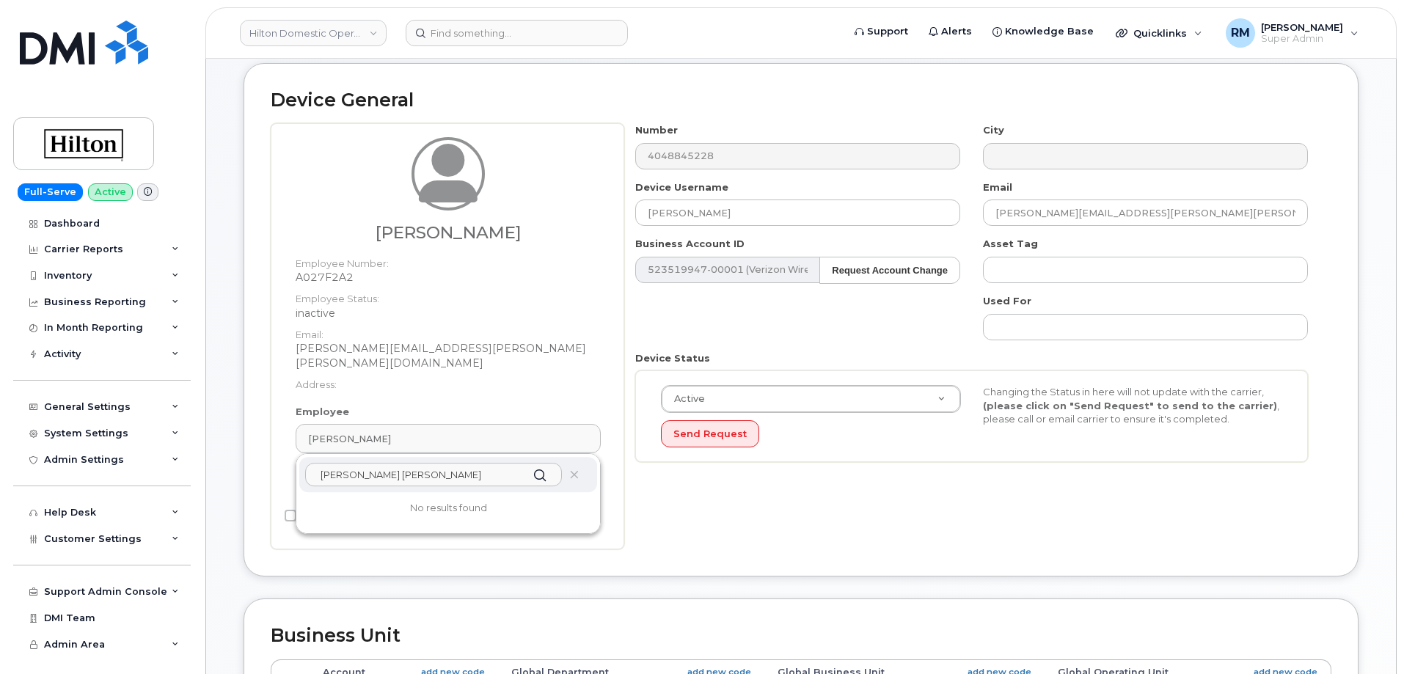
click at [318, 464] on input "[PERSON_NAME] [PERSON_NAME]" at bounding box center [433, 474] width 257 height 23
paste input "[PERSON_NAME]"
drag, startPoint x: 404, startPoint y: 462, endPoint x: 321, endPoint y: 469, distance: 83.1
click at [321, 469] on input "[PERSON_NAME]" at bounding box center [433, 474] width 257 height 23
paste input "[PERSON_NAME]"
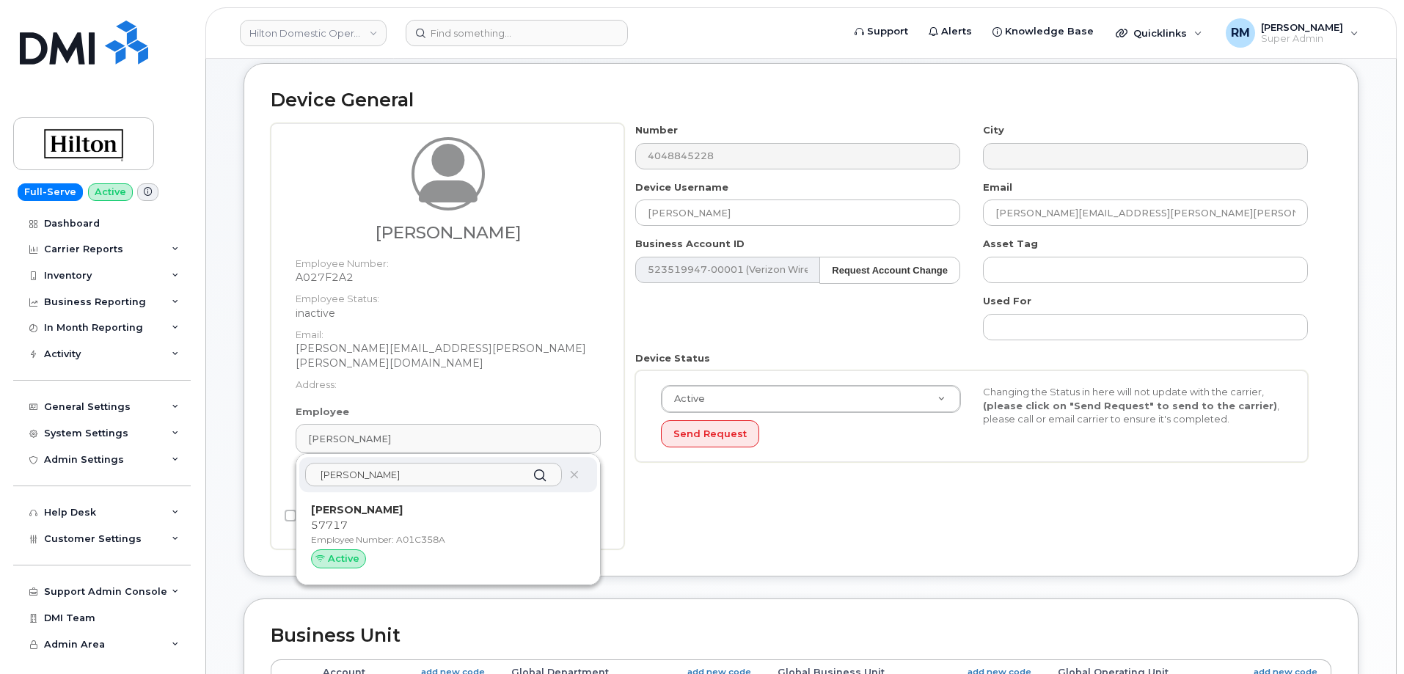
drag, startPoint x: 419, startPoint y: 461, endPoint x: 303, endPoint y: 463, distance: 115.9
click at [303, 463] on div "[PERSON_NAME]" at bounding box center [448, 474] width 298 height 35
paste input "[PERSON_NAME]"
drag, startPoint x: 426, startPoint y: 468, endPoint x: 301, endPoint y: 467, distance: 125.4
click at [301, 467] on div "[PERSON_NAME]" at bounding box center [448, 474] width 298 height 35
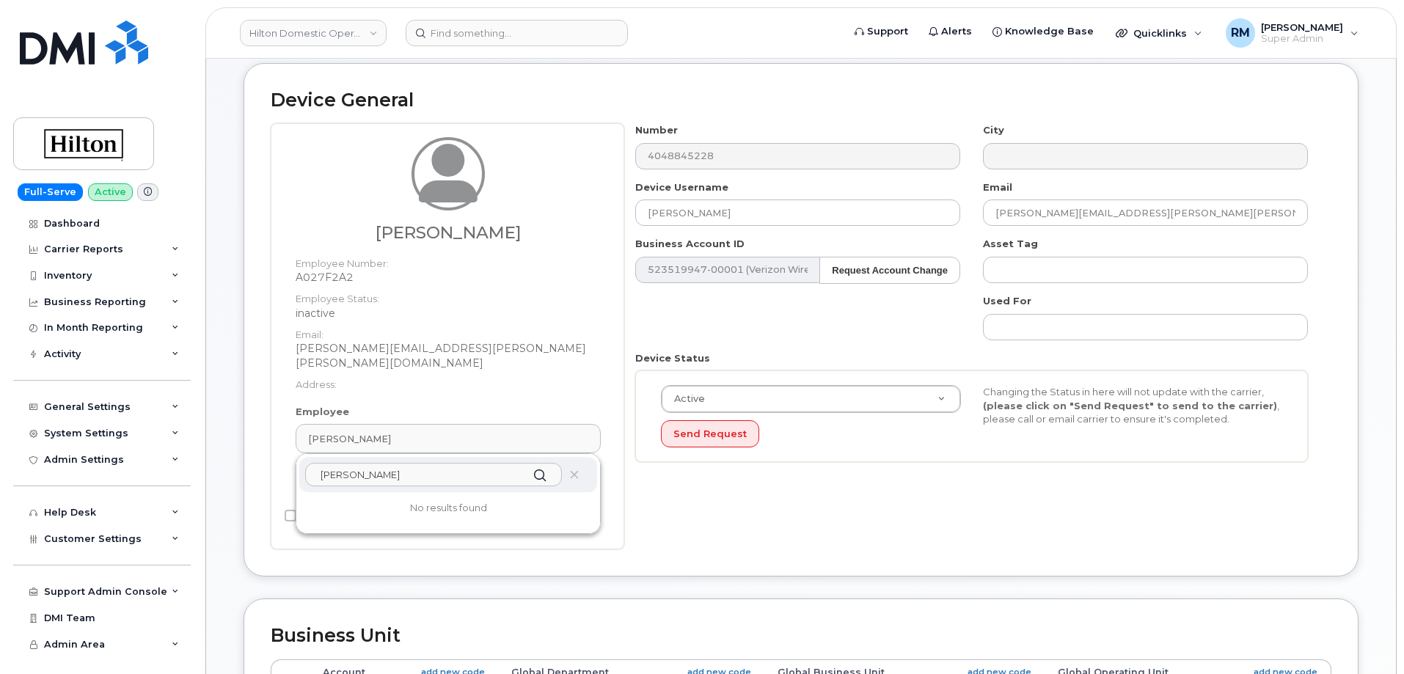
paste input "[PERSON_NAME]"
drag, startPoint x: 427, startPoint y: 461, endPoint x: 304, endPoint y: 466, distance: 123.3
click at [304, 466] on div "[PERSON_NAME]" at bounding box center [448, 474] width 298 height 35
paste input "[PERSON_NAME]"
drag, startPoint x: 414, startPoint y: 454, endPoint x: 314, endPoint y: 461, distance: 100.0
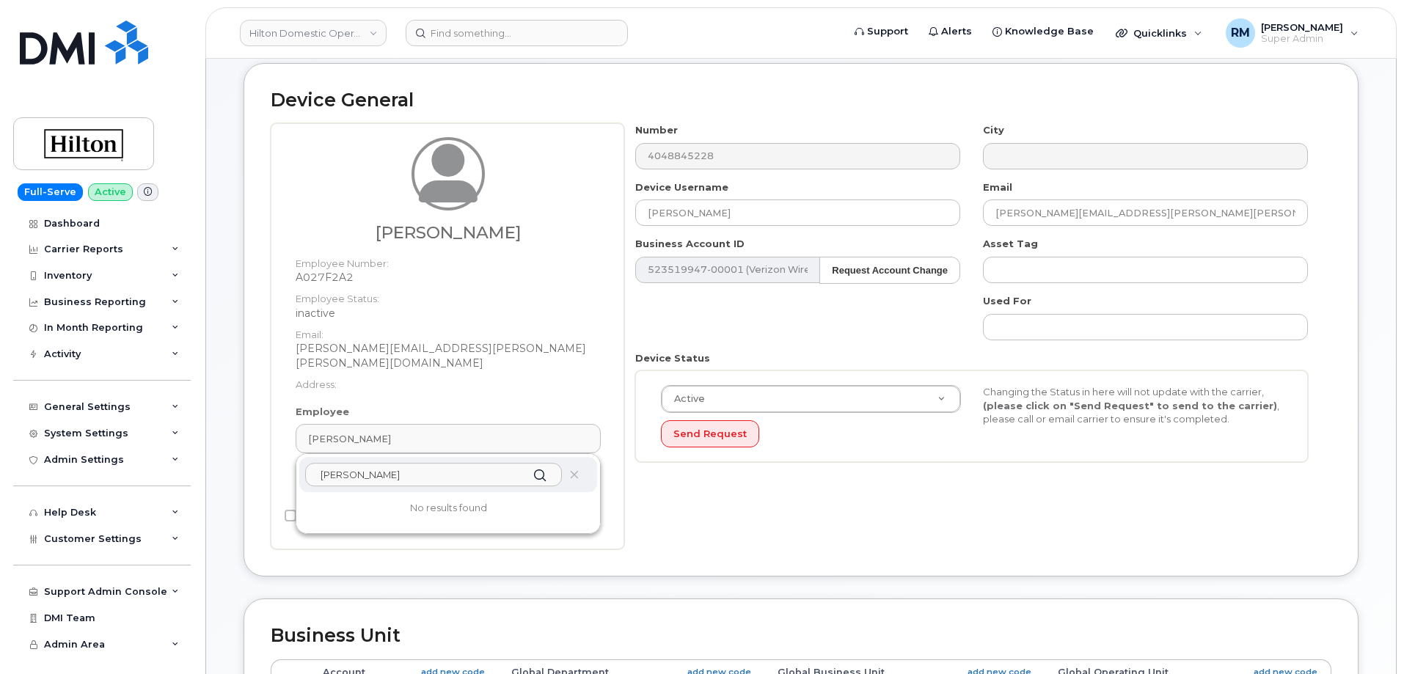
click at [314, 463] on input "[PERSON_NAME]" at bounding box center [433, 474] width 257 height 23
paste input "[PERSON_NAME]"
drag, startPoint x: 354, startPoint y: 461, endPoint x: 315, endPoint y: 461, distance: 38.9
click at [315, 463] on input "[PERSON_NAME]" at bounding box center [433, 474] width 257 height 23
paste input "[PERSON_NAME]"
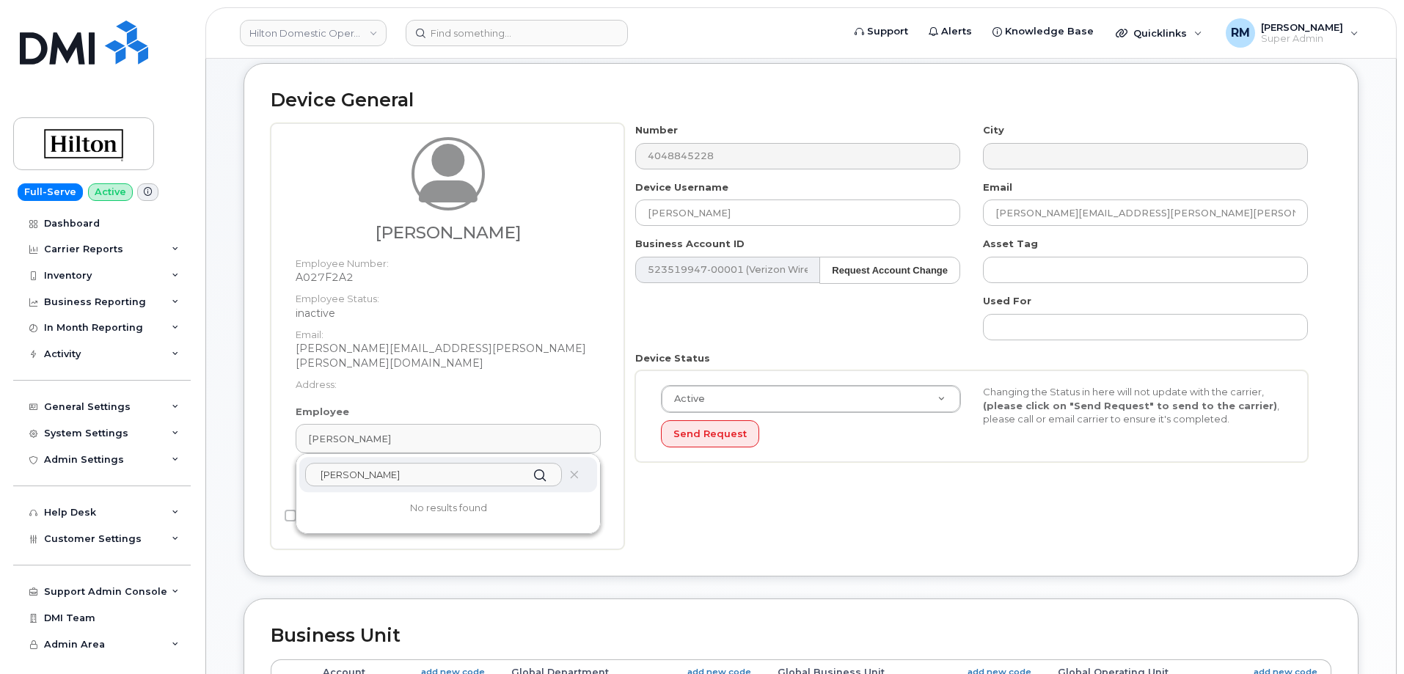
type input "[PERSON_NAME]"
